Goal: Check status: Check status

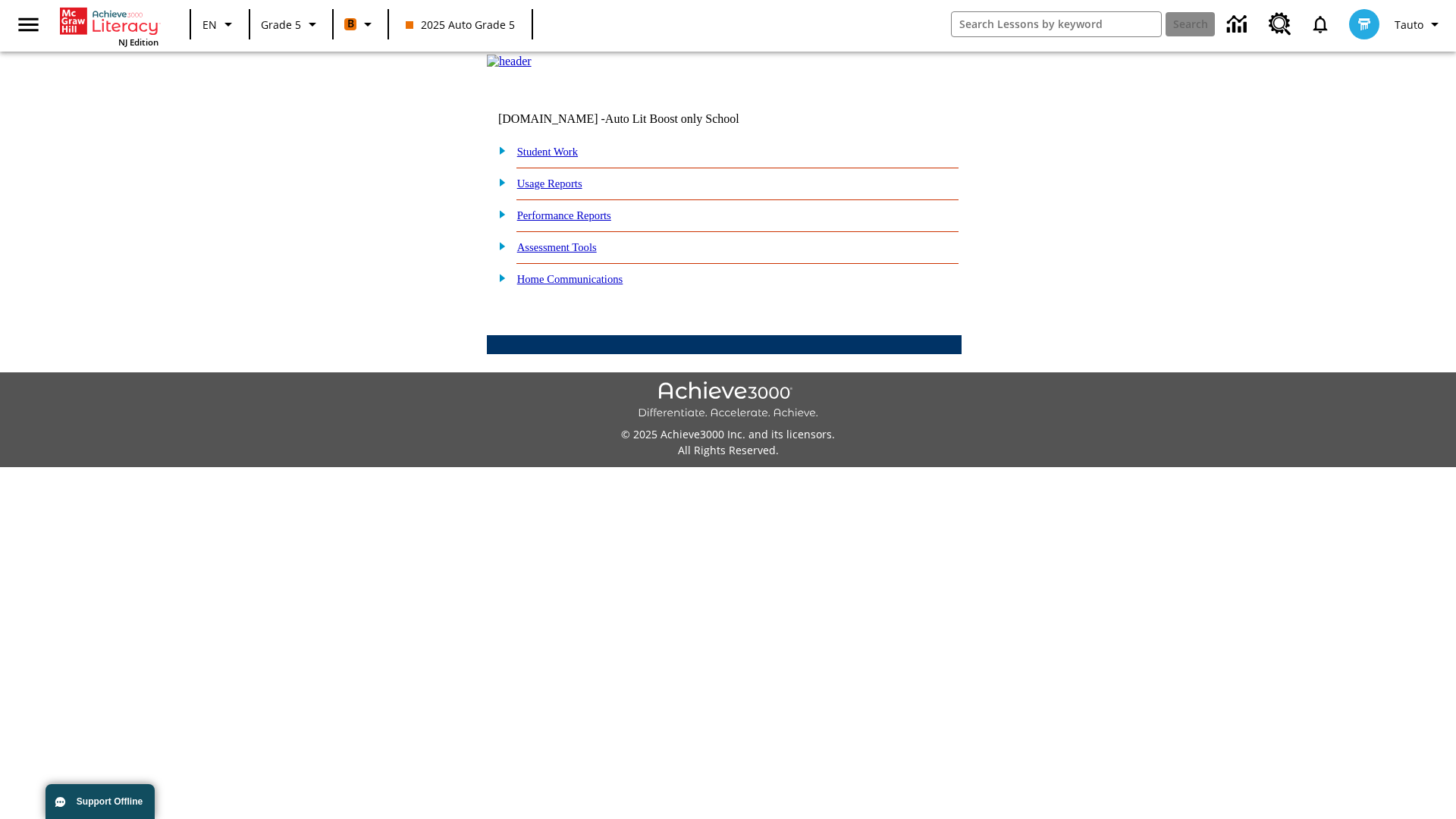
click at [558, 158] on link "Student Work" at bounding box center [548, 152] width 60 height 12
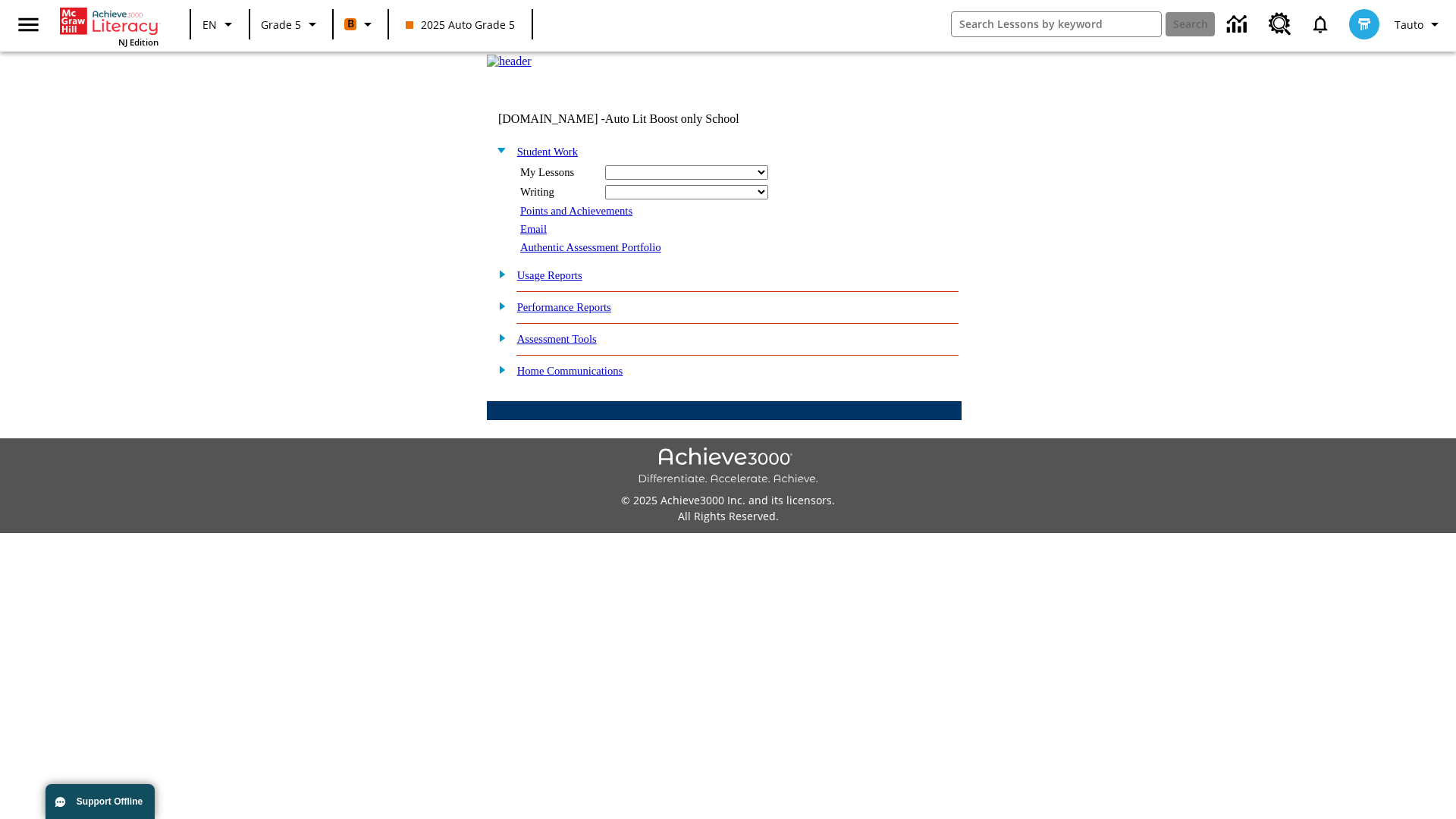
select select "/options/reports/?report_id=12&atype=22&section=2"
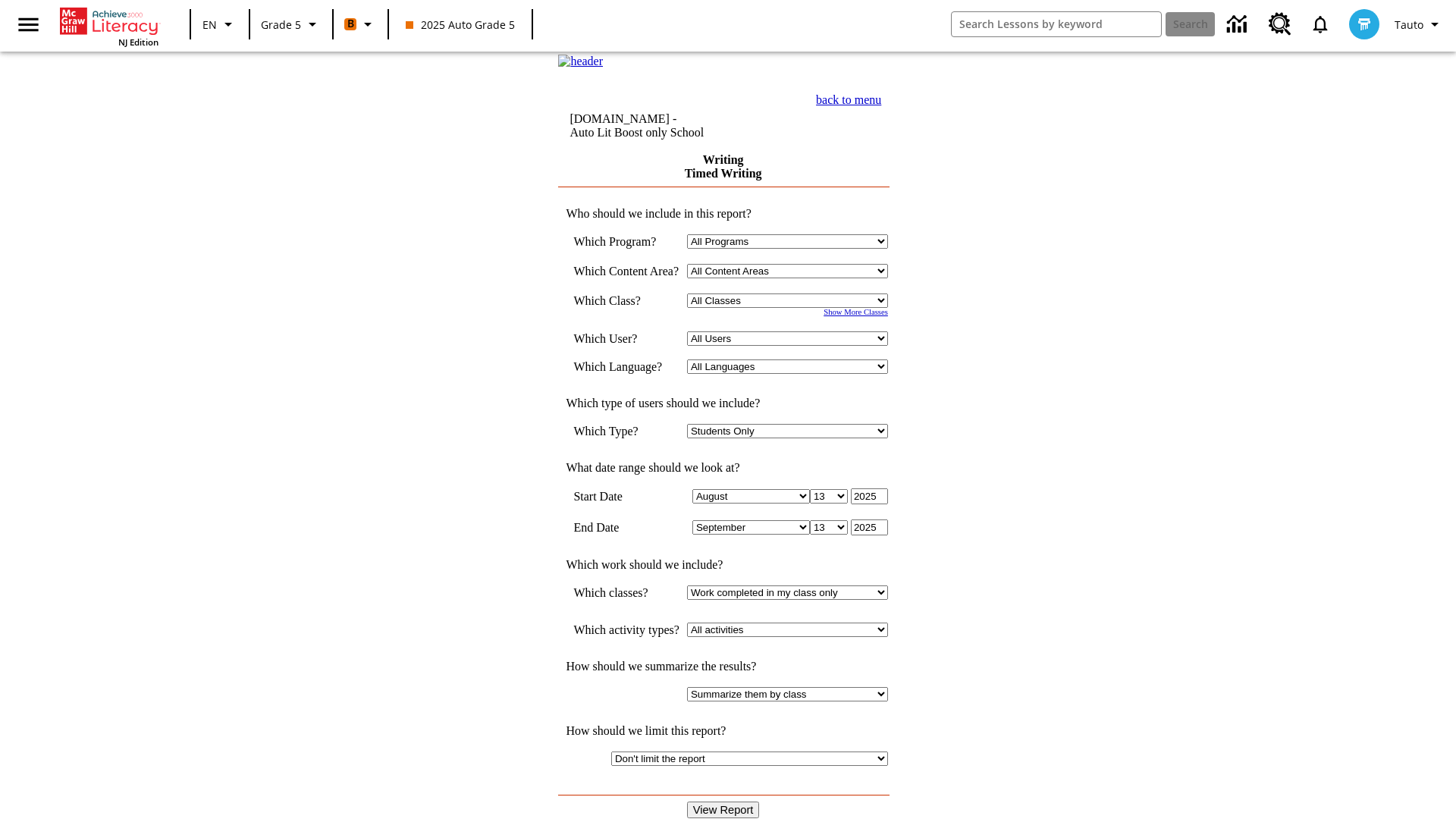
select select "11133131"
click at [792, 346] on select "All Users Cat, Sautoen Cat, Sautoes Cat, Sautoss Donotlogin, Sautoen Twoschools…" at bounding box center [787, 339] width 201 height 15
select select "21437107"
click at [725, 802] on input "View Report" at bounding box center [723, 810] width 73 height 17
